Goal: Find specific page/section: Find specific page/section

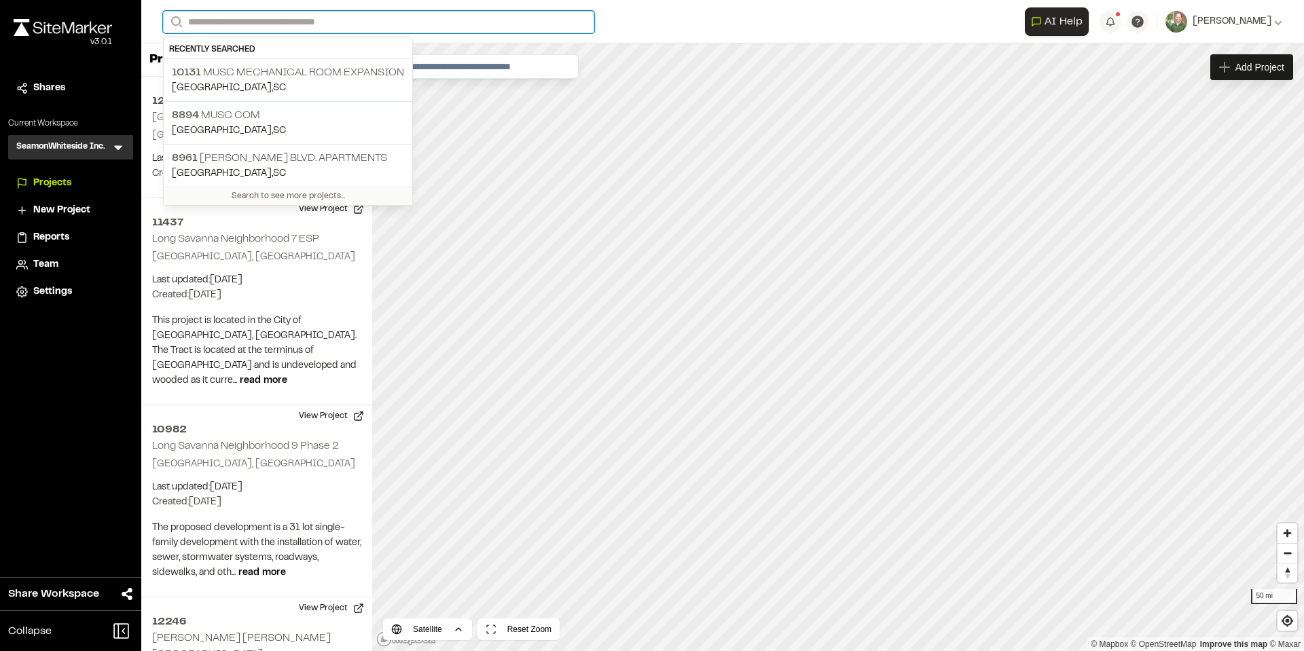
click at [375, 25] on input "Search" at bounding box center [378, 22] width 431 height 22
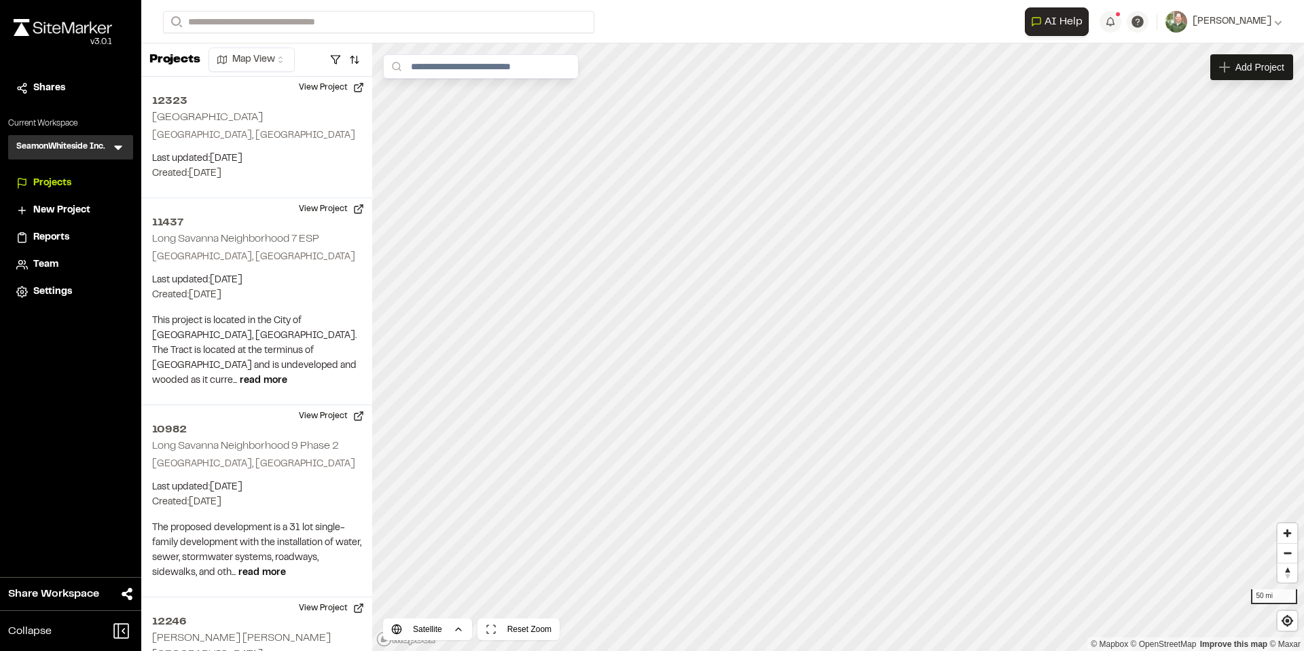
click at [223, 115] on p "8894 MUSC COM" at bounding box center [288, 115] width 232 height 16
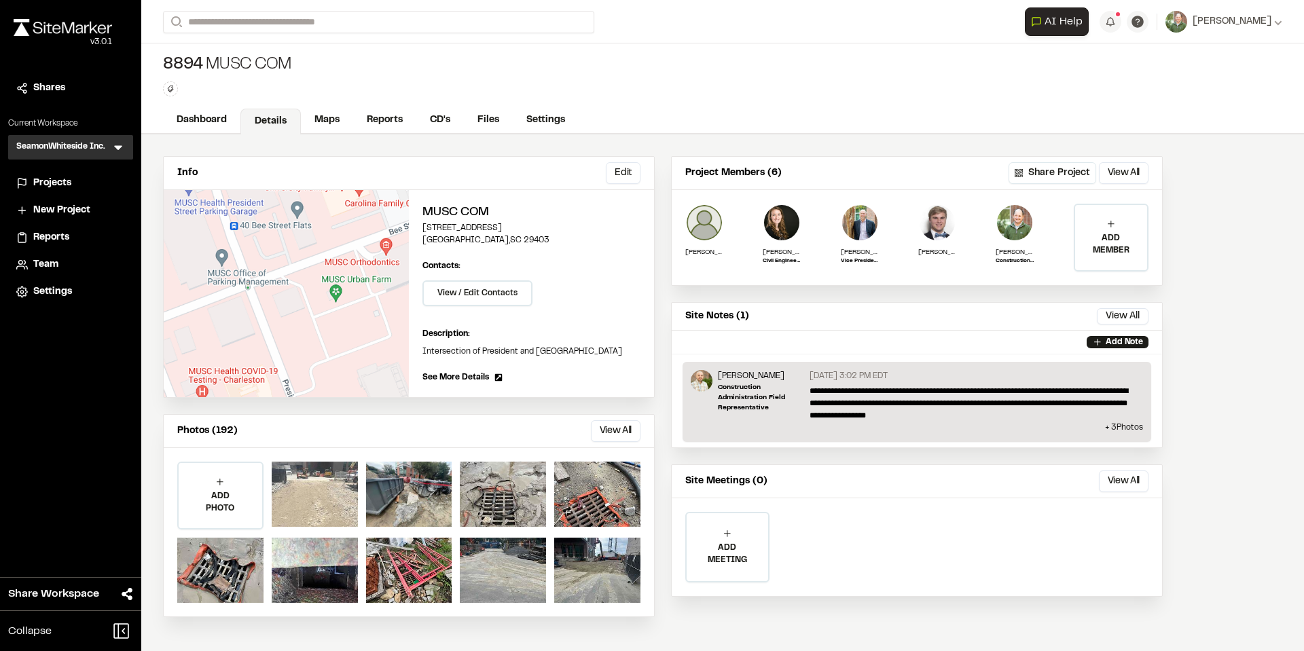
click at [325, 491] on div at bounding box center [315, 494] width 86 height 65
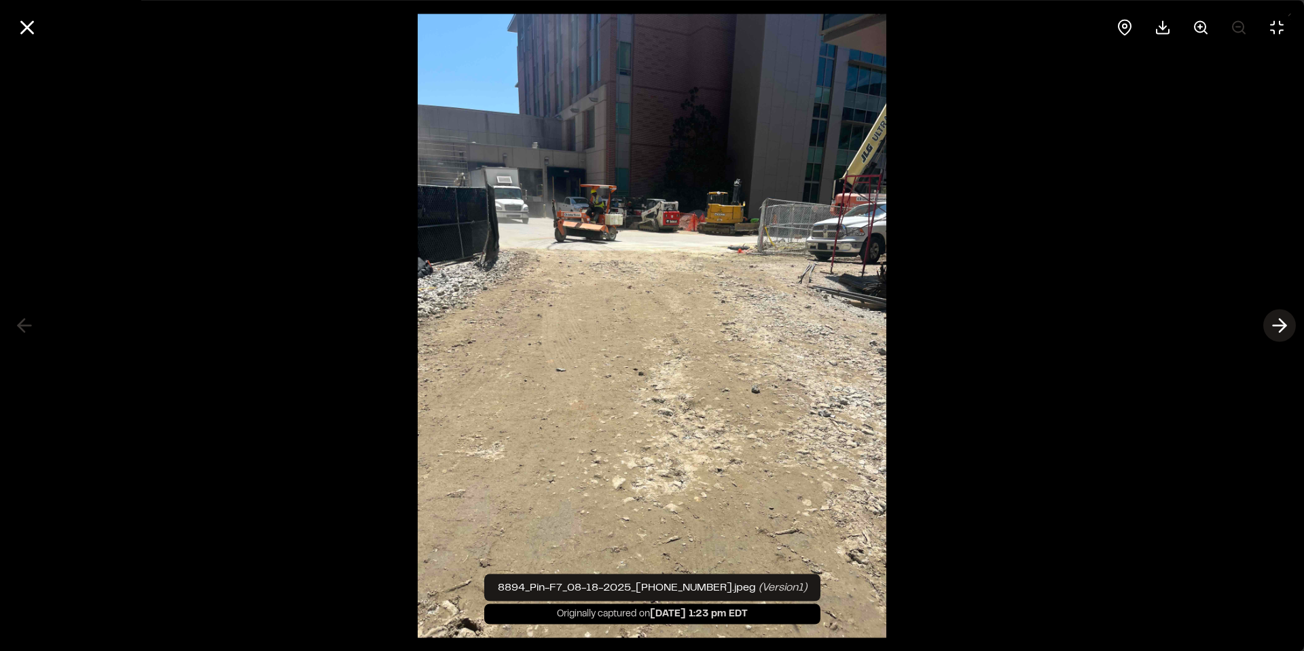
click at [1278, 326] on line at bounding box center [1279, 326] width 13 height 0
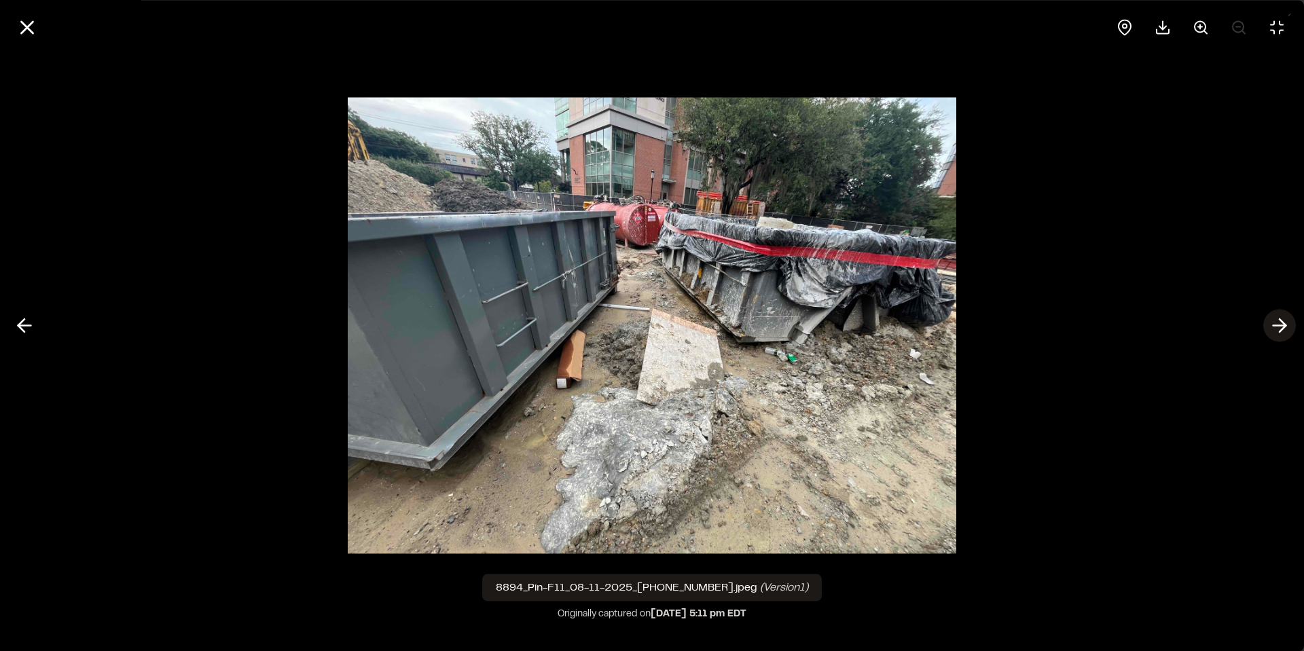
click at [1278, 326] on line at bounding box center [1279, 326] width 13 height 0
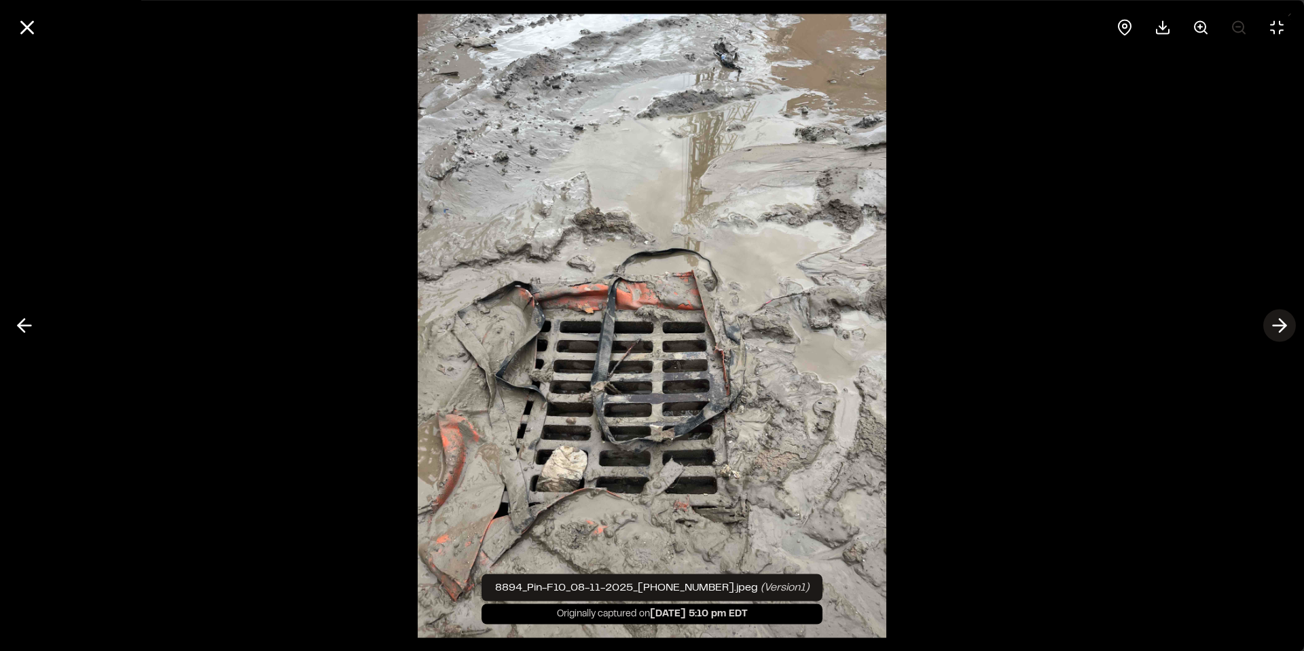
click at [1278, 326] on line at bounding box center [1279, 326] width 13 height 0
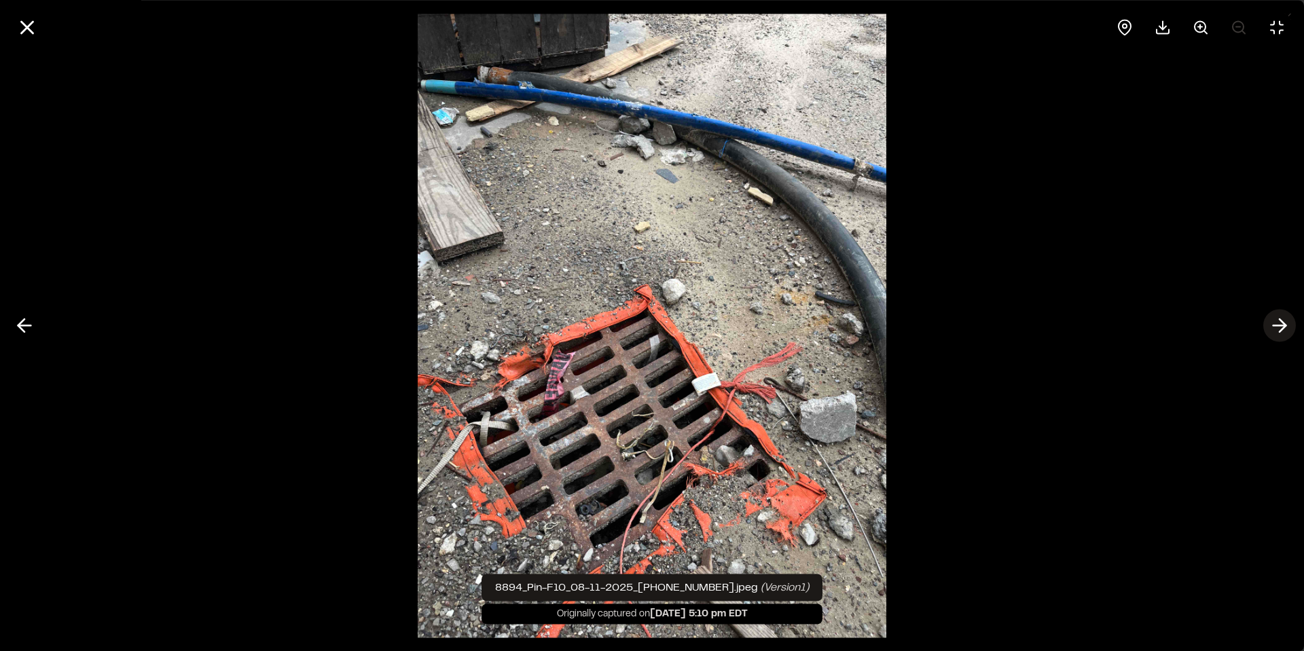
click at [1278, 326] on line at bounding box center [1279, 326] width 13 height 0
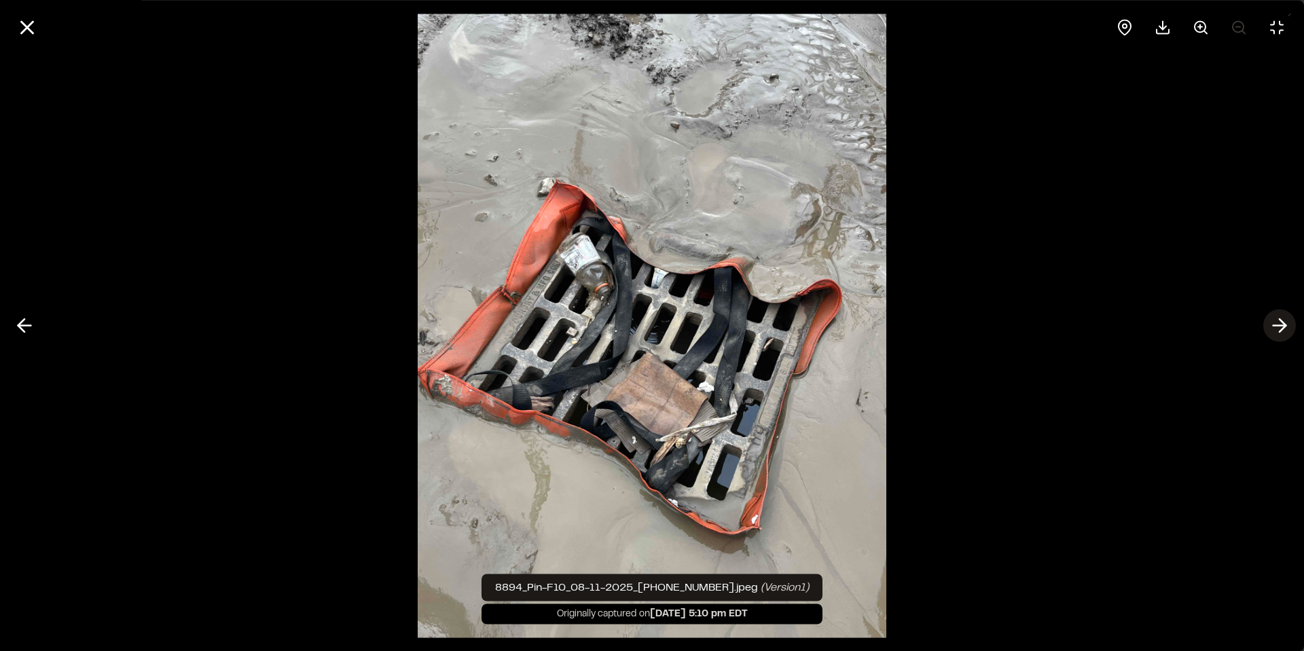
click at [1278, 326] on line at bounding box center [1279, 326] width 13 height 0
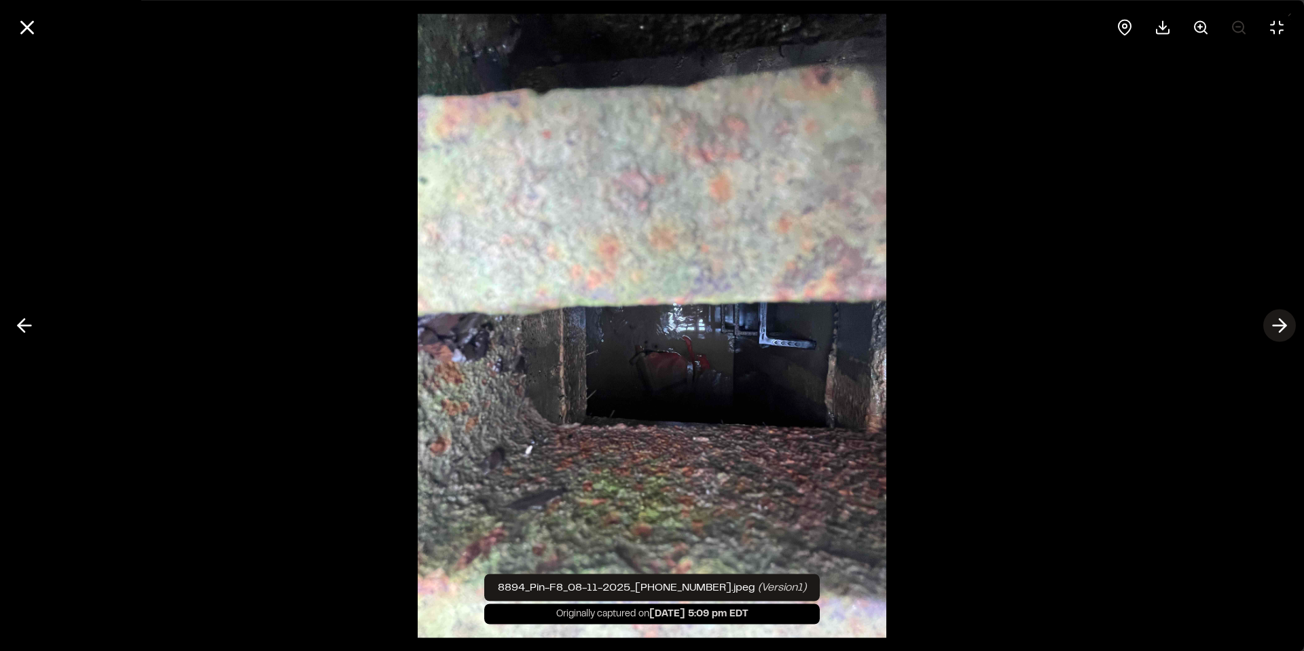
click at [1278, 326] on line at bounding box center [1279, 326] width 13 height 0
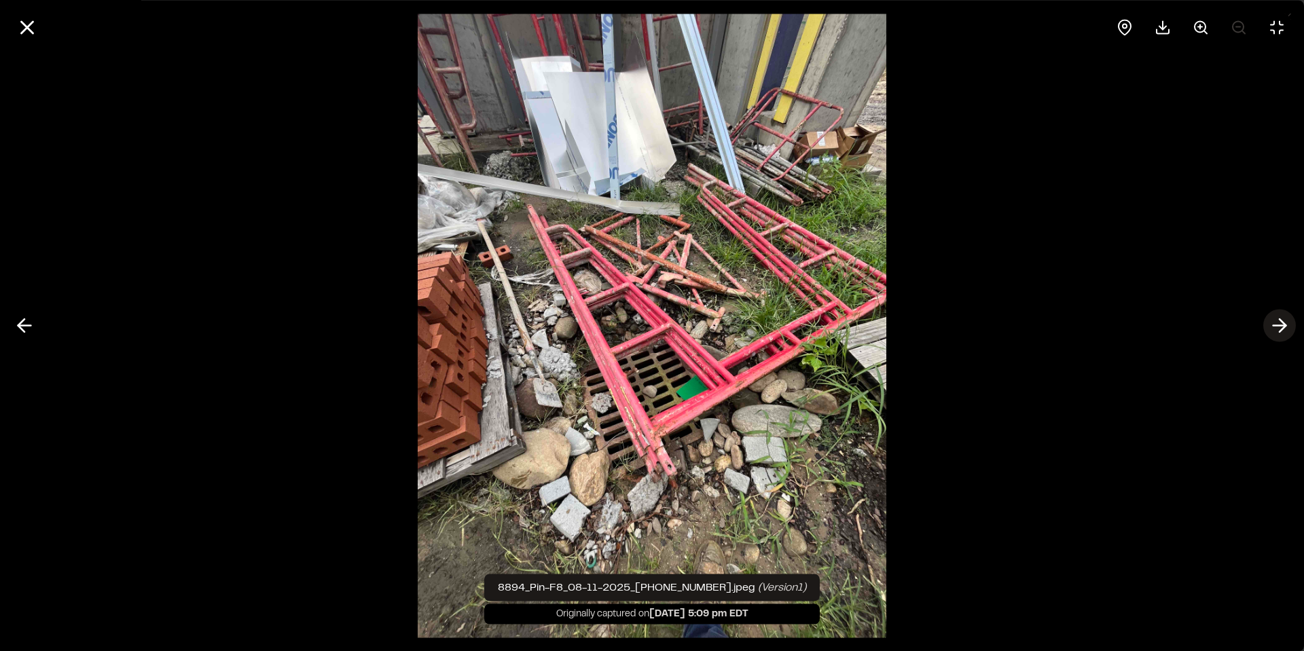
click at [1278, 326] on line at bounding box center [1279, 326] width 13 height 0
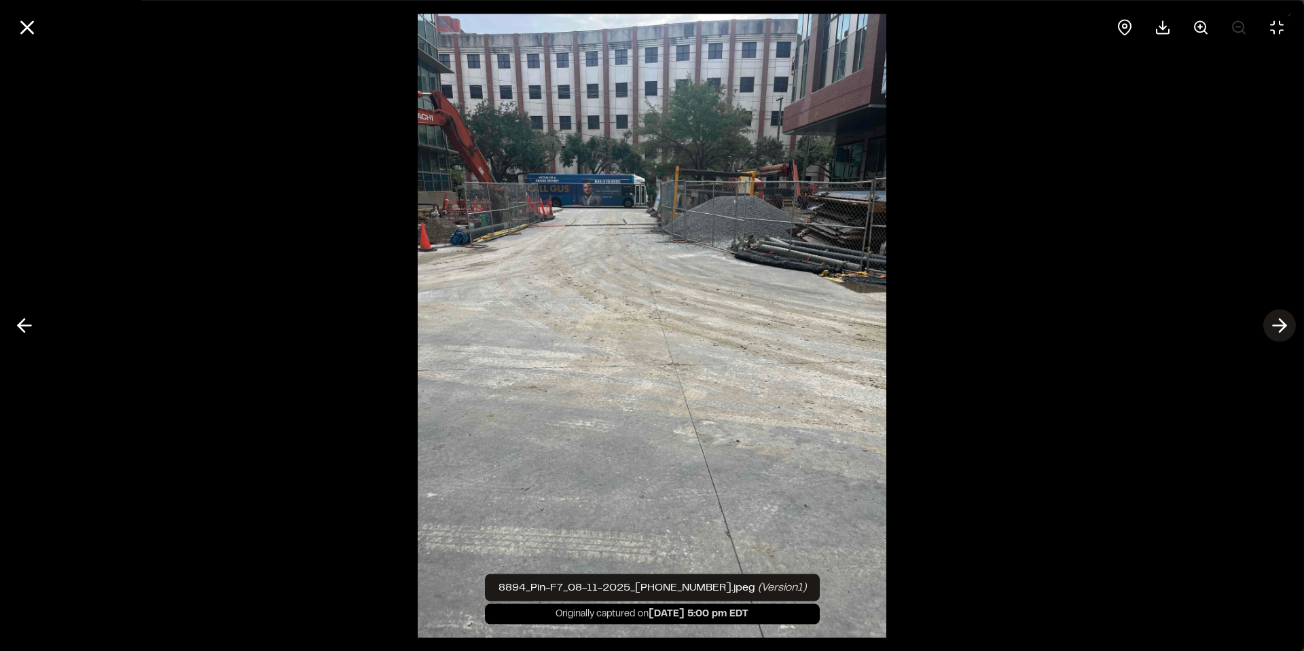
click at [1278, 326] on line at bounding box center [1279, 326] width 13 height 0
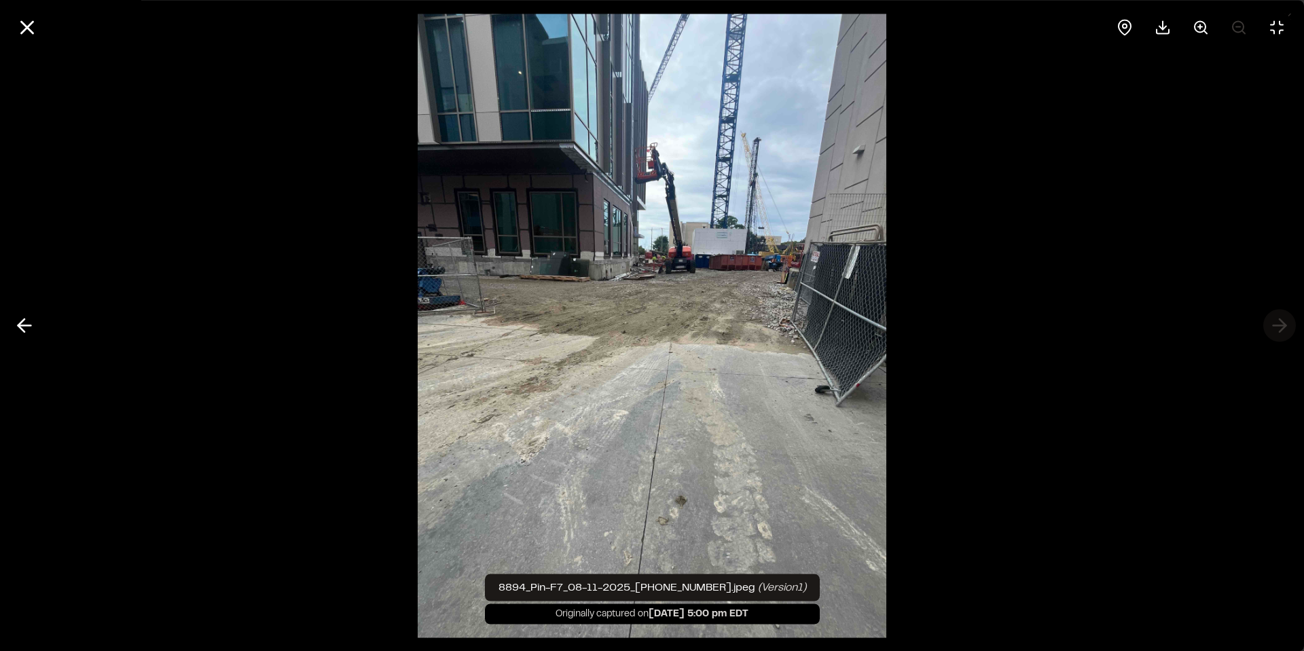
click at [1278, 326] on div at bounding box center [652, 325] width 1304 height 651
